Goal: Navigation & Orientation: Find specific page/section

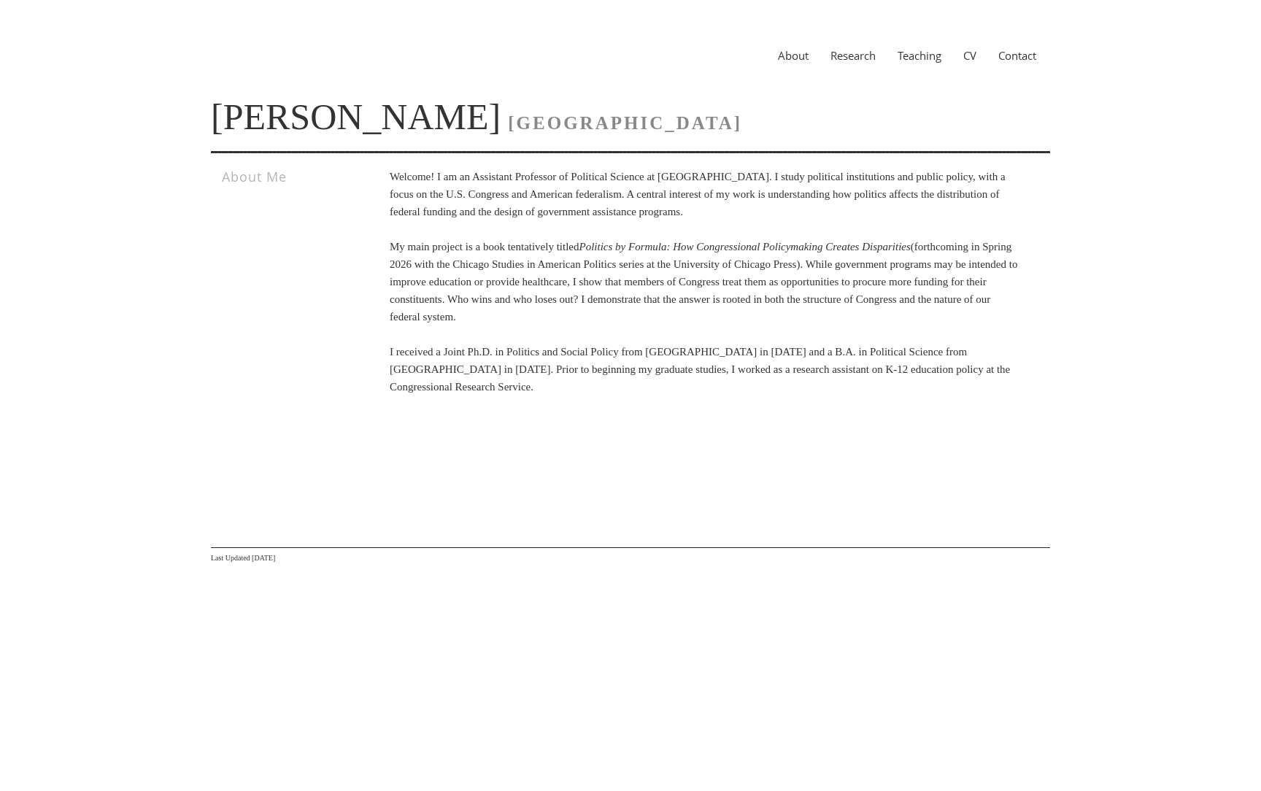
click at [1034, 80] on div "About Research Teaching CV Contact" at bounding box center [630, 55] width 839 height 53
click at [854, 56] on link "Research" at bounding box center [853, 55] width 67 height 15
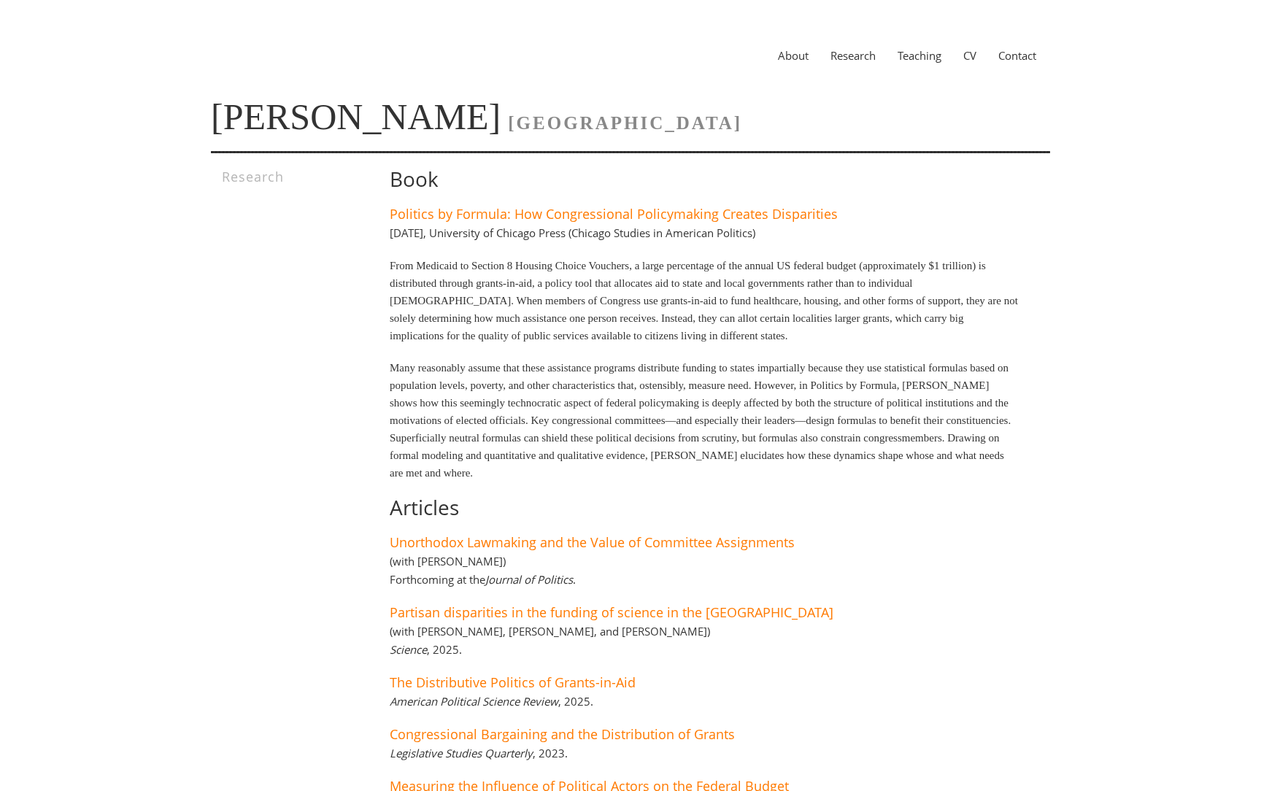
click at [791, 60] on link "About" at bounding box center [793, 55] width 53 height 15
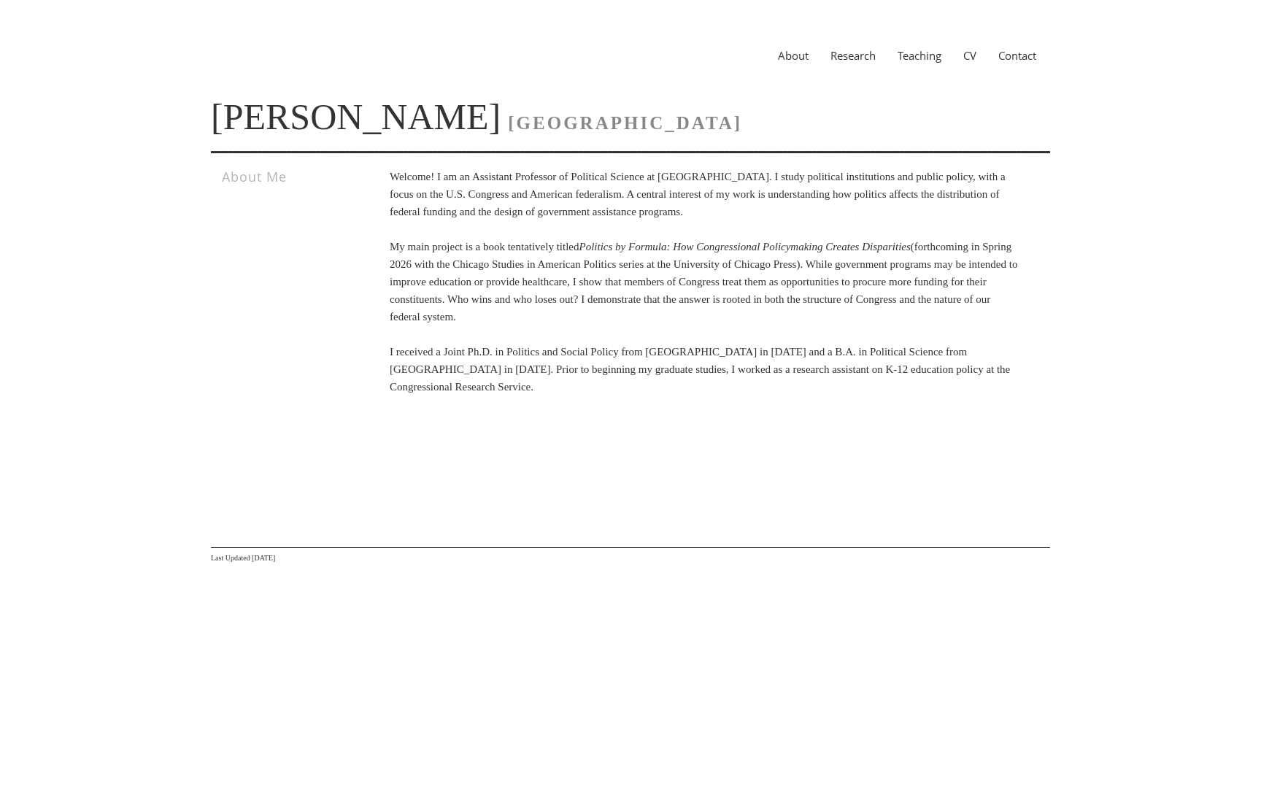
click at [856, 55] on link "Research" at bounding box center [853, 55] width 67 height 15
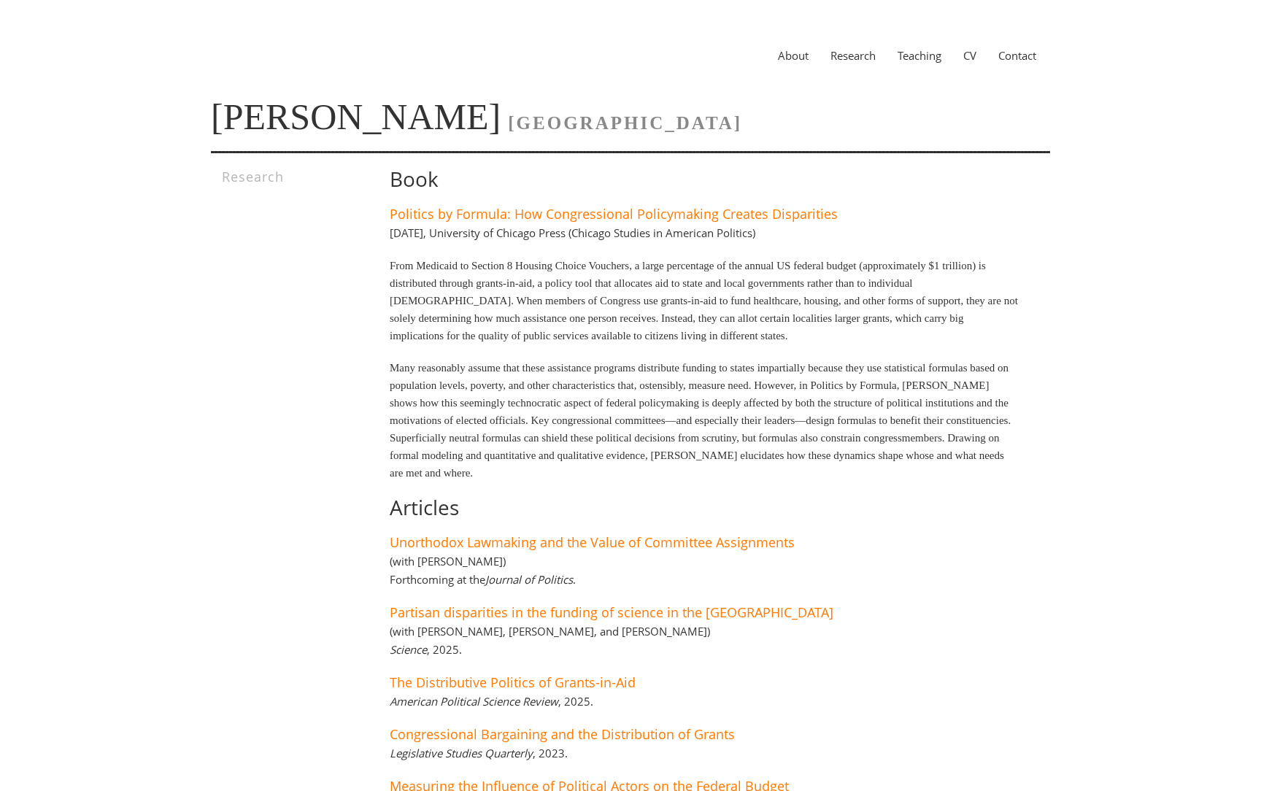
click at [789, 57] on link "About" at bounding box center [793, 55] width 53 height 15
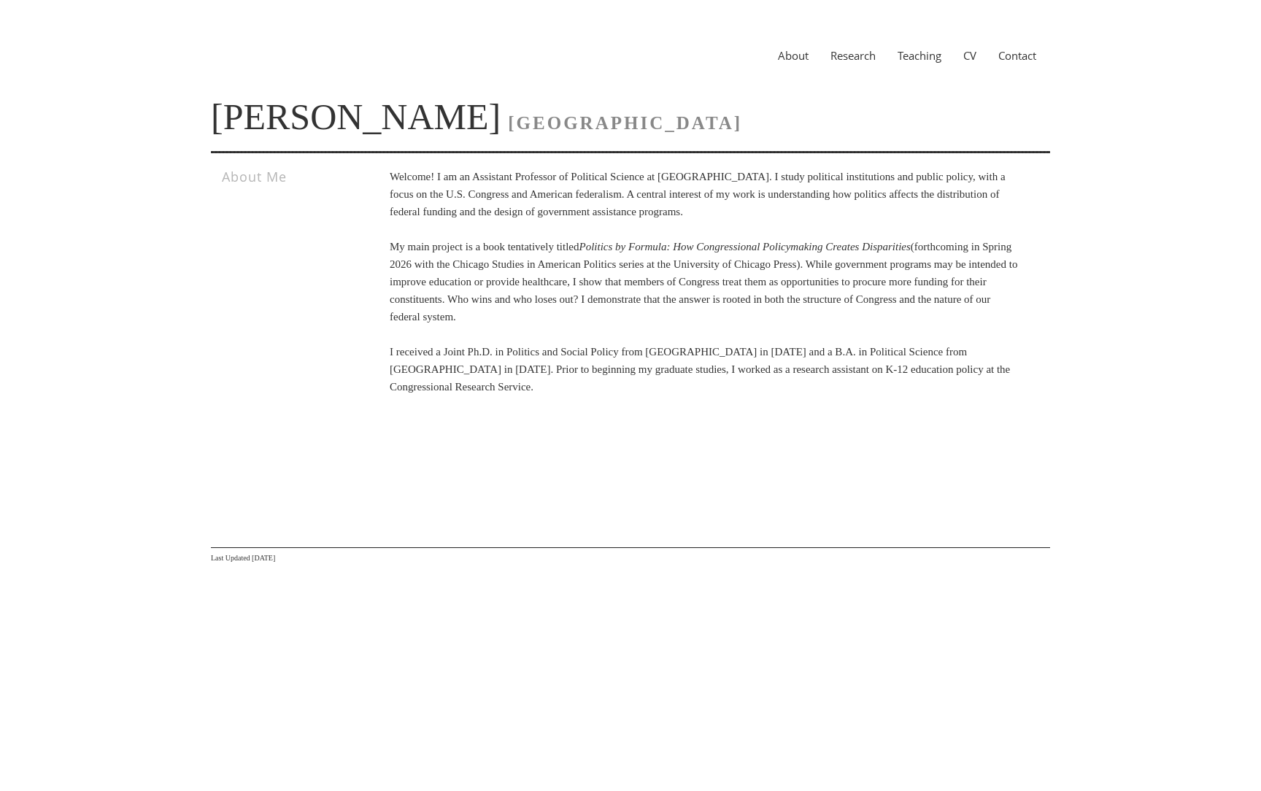
click at [863, 59] on link "Research" at bounding box center [853, 55] width 67 height 15
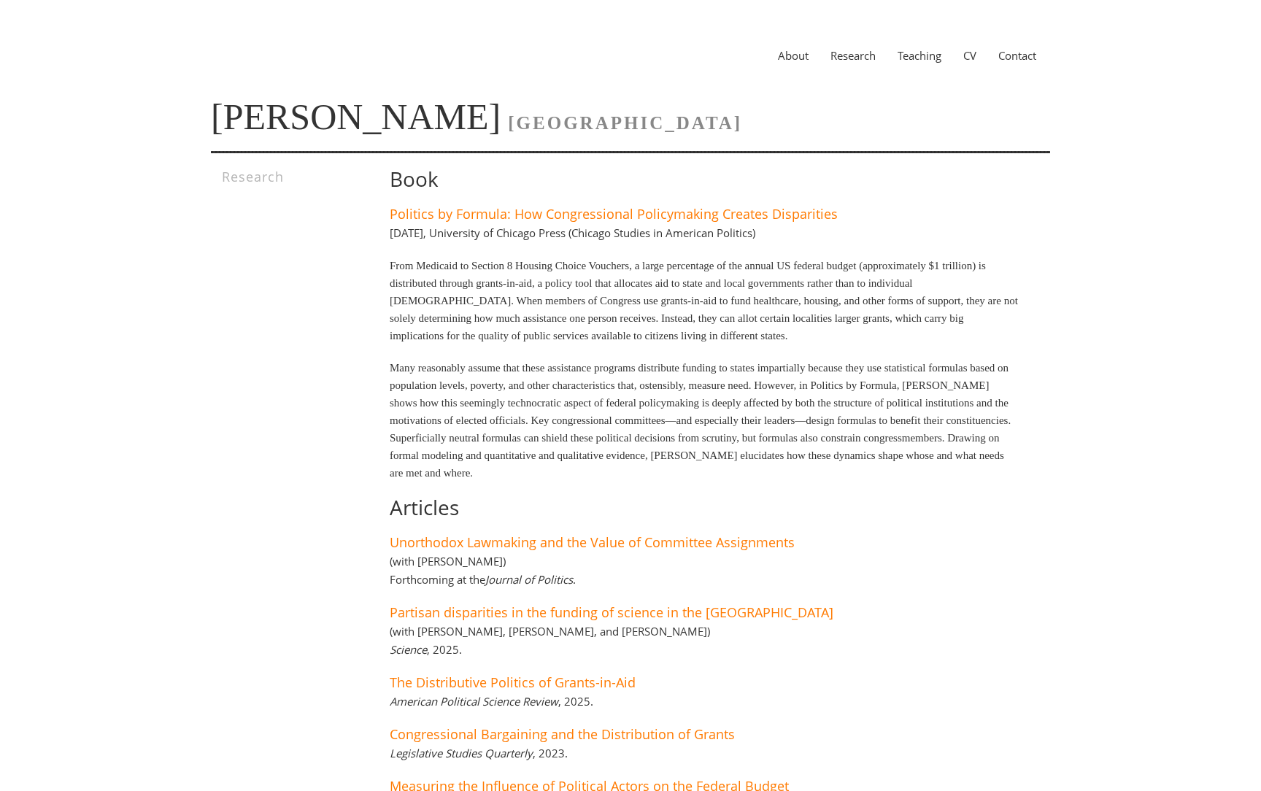
click at [918, 55] on link "Teaching" at bounding box center [920, 55] width 66 height 15
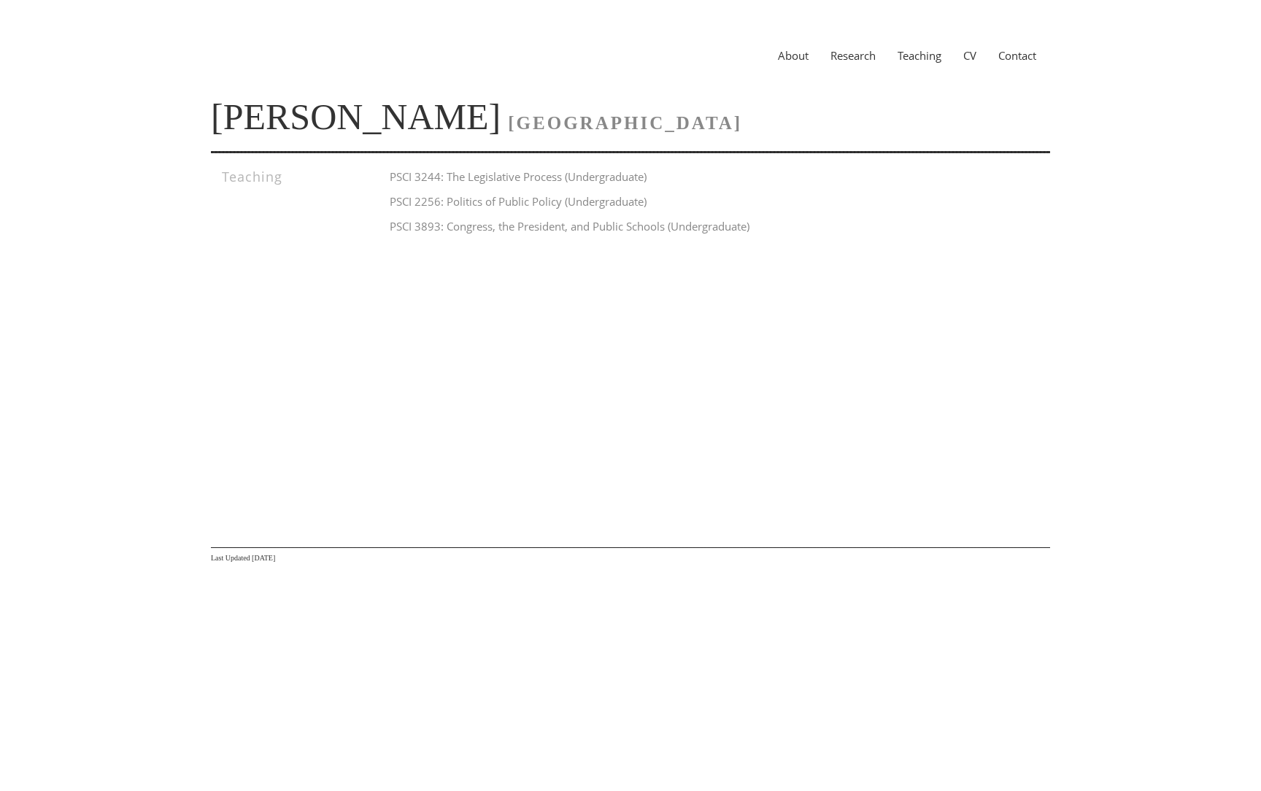
click at [969, 56] on link "CV" at bounding box center [970, 55] width 35 height 15
click at [613, 177] on link "here" at bounding box center [603, 177] width 19 height 12
